Goal: Communication & Community: Answer question/provide support

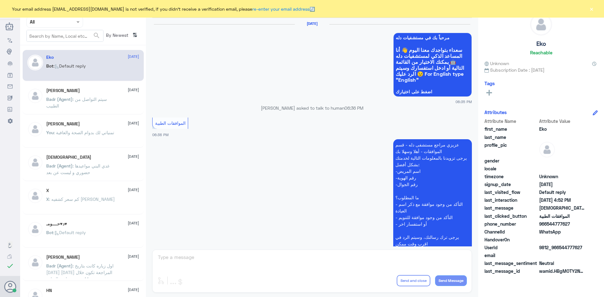
scroll to position [601, 0]
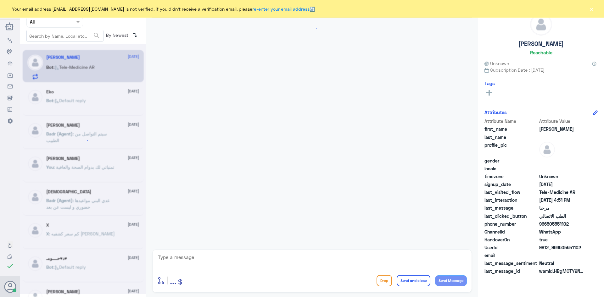
scroll to position [459, 0]
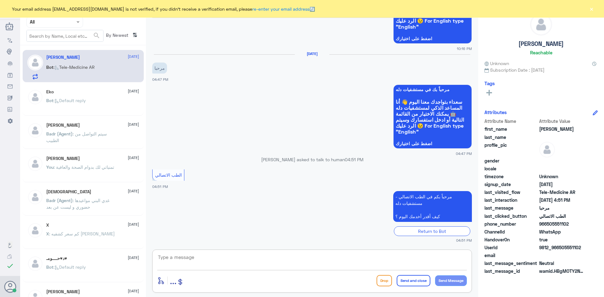
click at [207, 262] on textarea at bounding box center [311, 260] width 309 height 15
paste textarea "مرحبا معك عبدالكريم من الطب الاتصالي"
type textarea "مرحبا معك عبدالكريم من الطب الاتصالي"
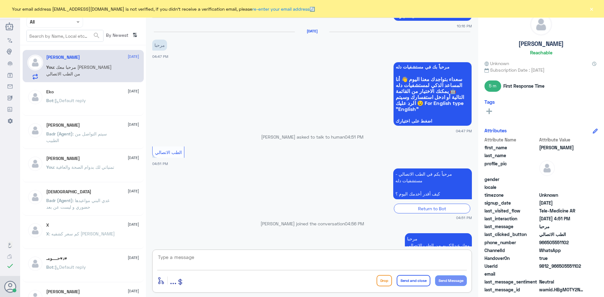
scroll to position [593, 0]
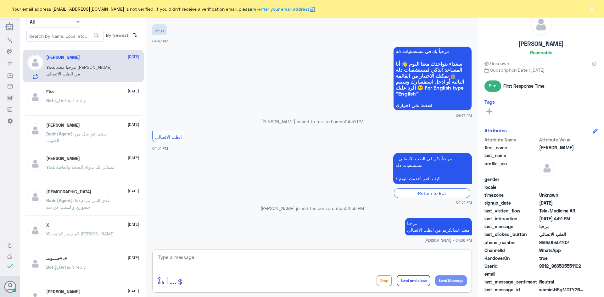
click at [308, 257] on textarea at bounding box center [311, 260] width 309 height 15
type textarea "كيف اقدر اساعك ؟"
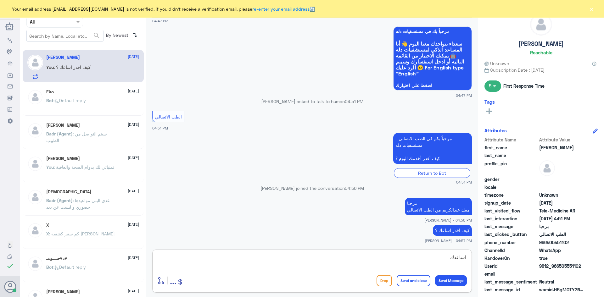
type textarea "اساعدك *"
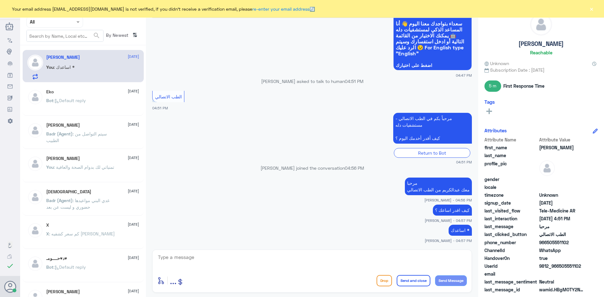
click at [592, 8] on button "×" at bounding box center [591, 9] width 6 height 6
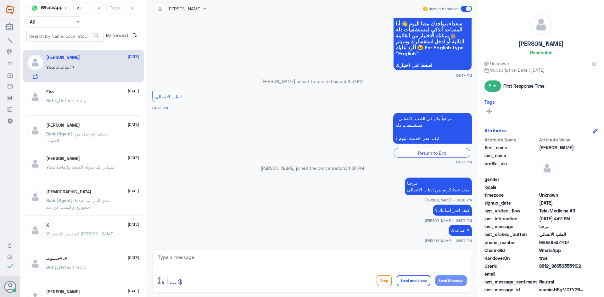
click at [463, 9] on span at bounding box center [466, 9] width 11 height 6
click at [0, 0] on input "checkbox" at bounding box center [0, 0] width 0 height 0
